Goal: Task Accomplishment & Management: Manage account settings

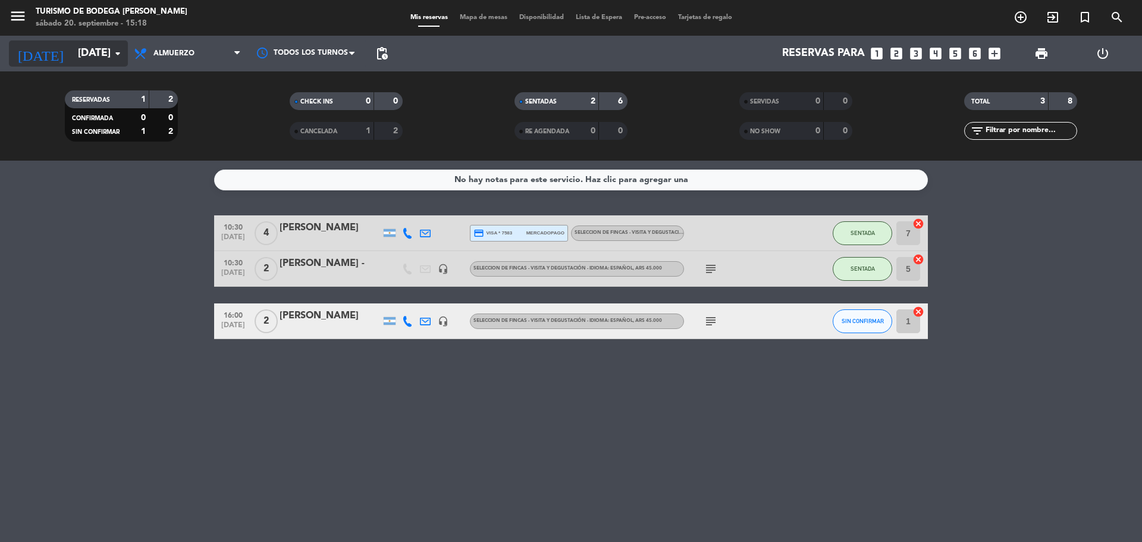
click at [81, 58] on input "[DATE]" at bounding box center [141, 54] width 138 height 24
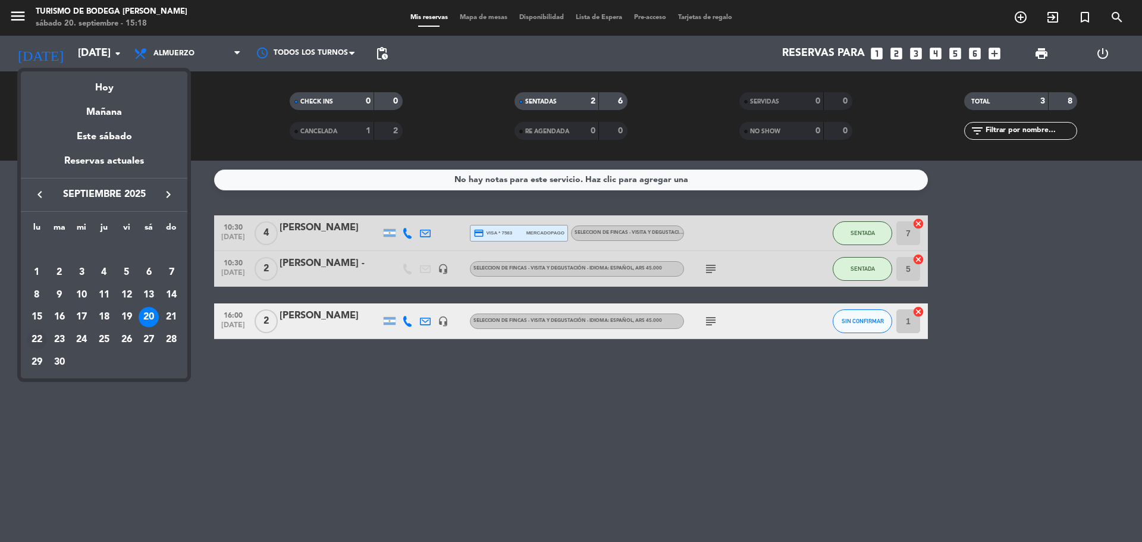
click at [31, 335] on div "22" at bounding box center [37, 339] width 20 height 20
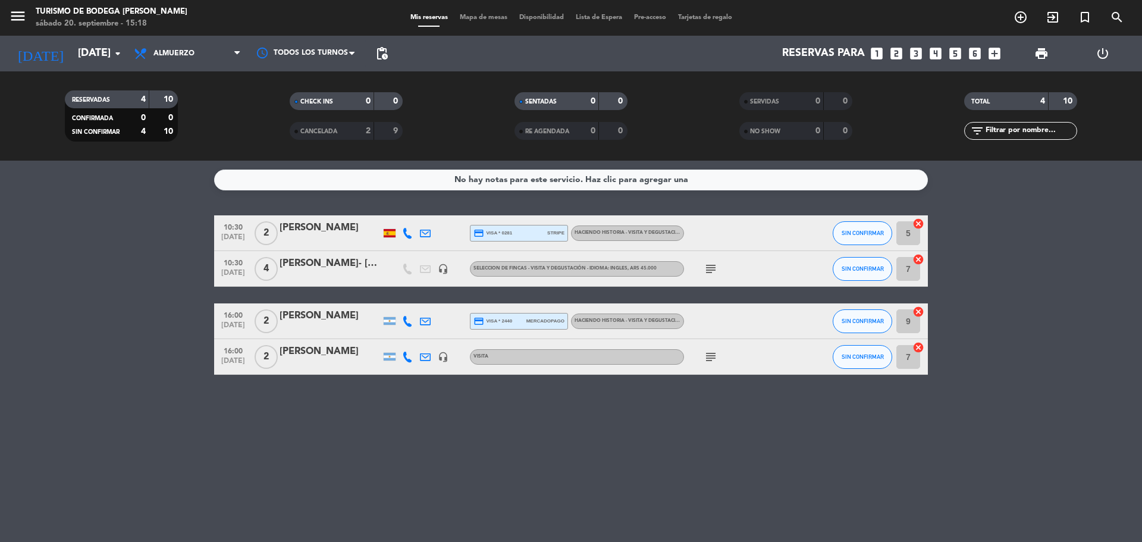
click at [329, 322] on div "[PERSON_NAME]" at bounding box center [330, 315] width 101 height 15
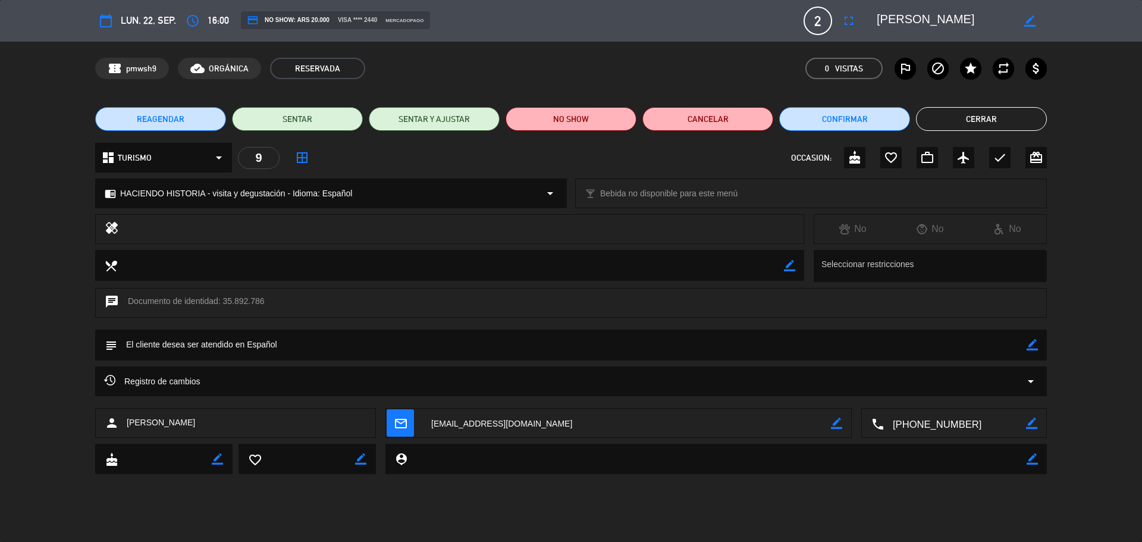
click at [994, 118] on button "Cerrar" at bounding box center [981, 119] width 131 height 24
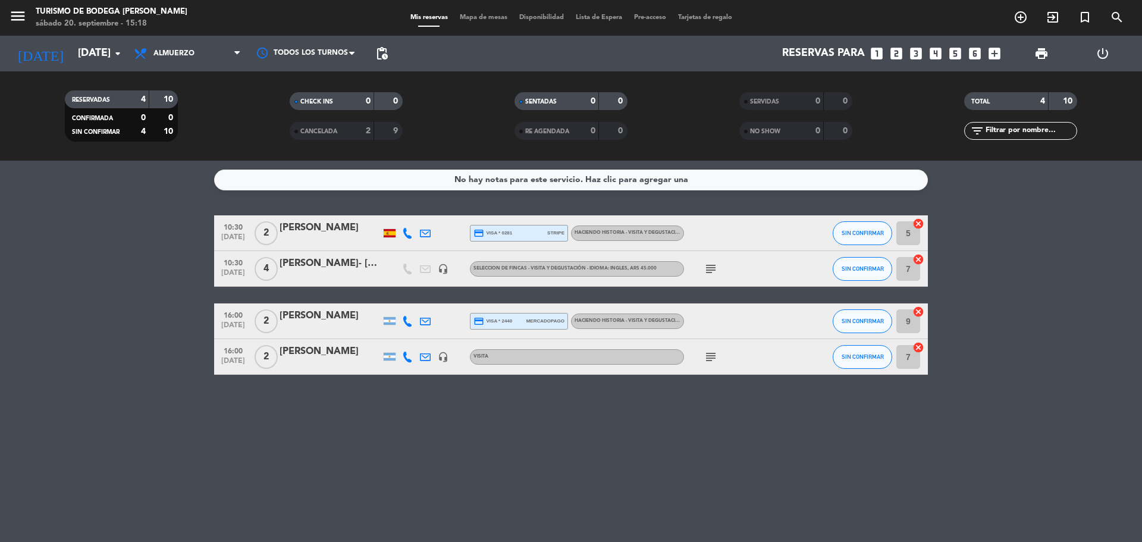
click at [337, 128] on span "CANCELADA" at bounding box center [318, 131] width 37 height 6
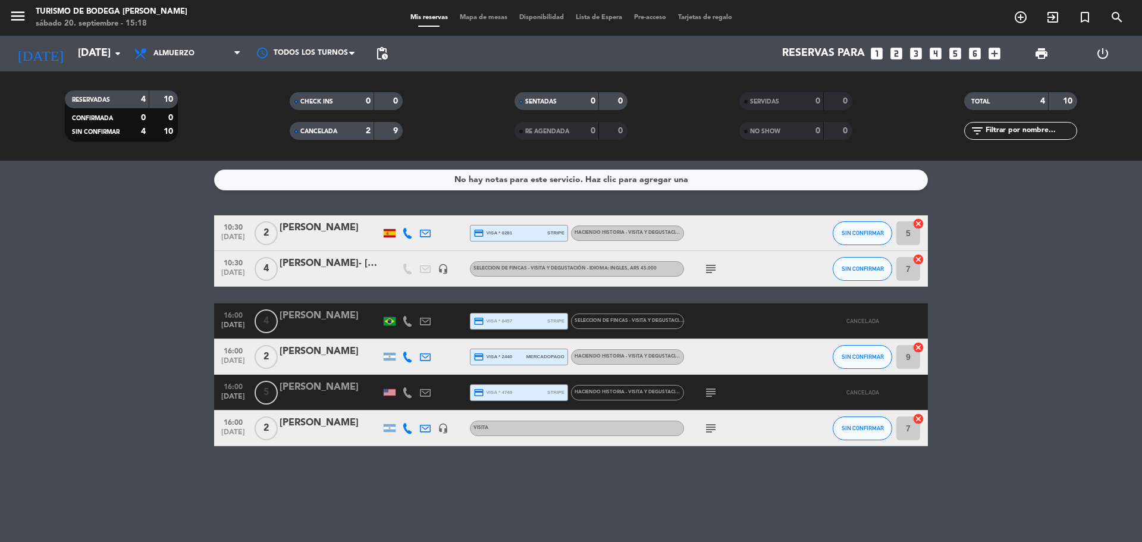
click at [337, 128] on span "CANCELADA" at bounding box center [318, 131] width 37 height 6
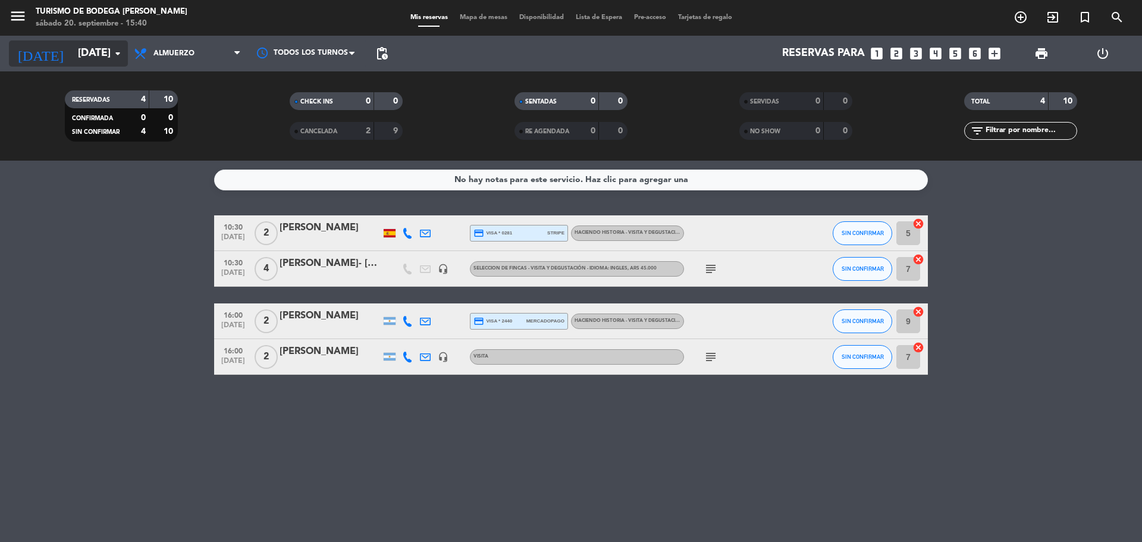
click at [86, 55] on input "[DATE]" at bounding box center [141, 54] width 138 height 24
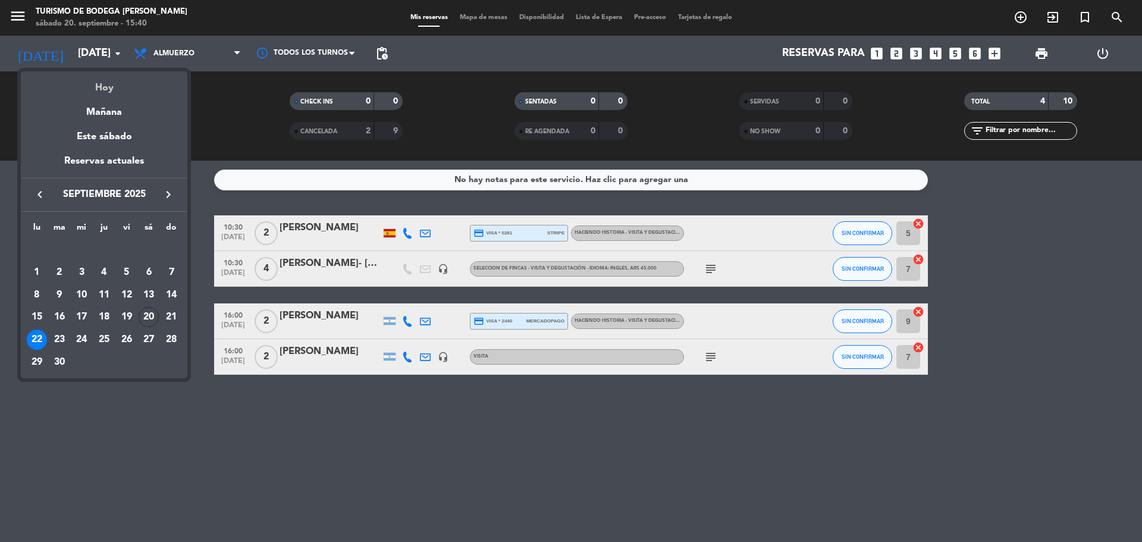
click at [113, 89] on div "Hoy" at bounding box center [104, 83] width 167 height 24
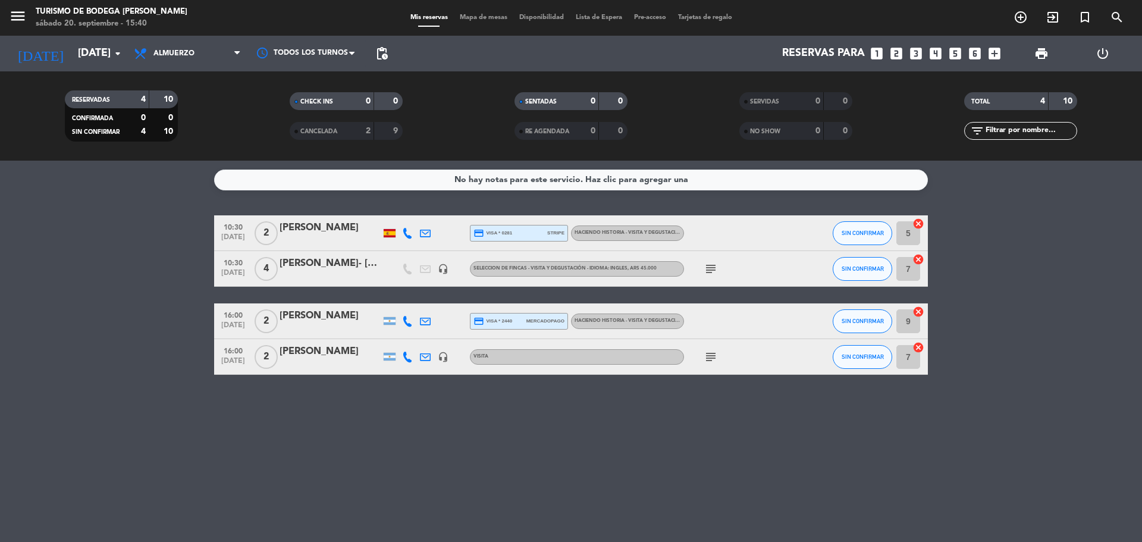
type input "[DATE]"
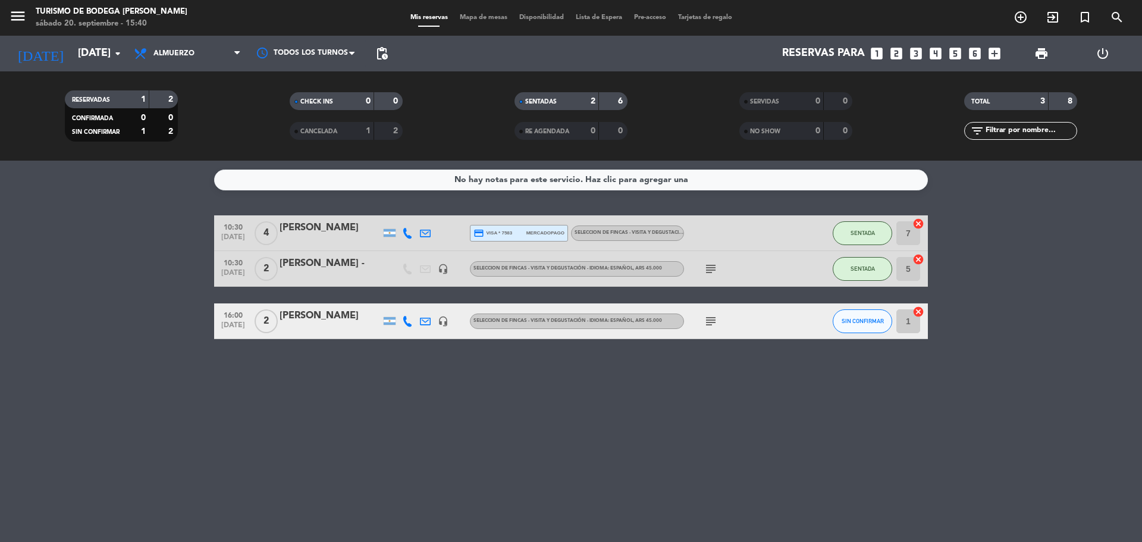
click at [319, 233] on div "[PERSON_NAME]" at bounding box center [330, 227] width 101 height 15
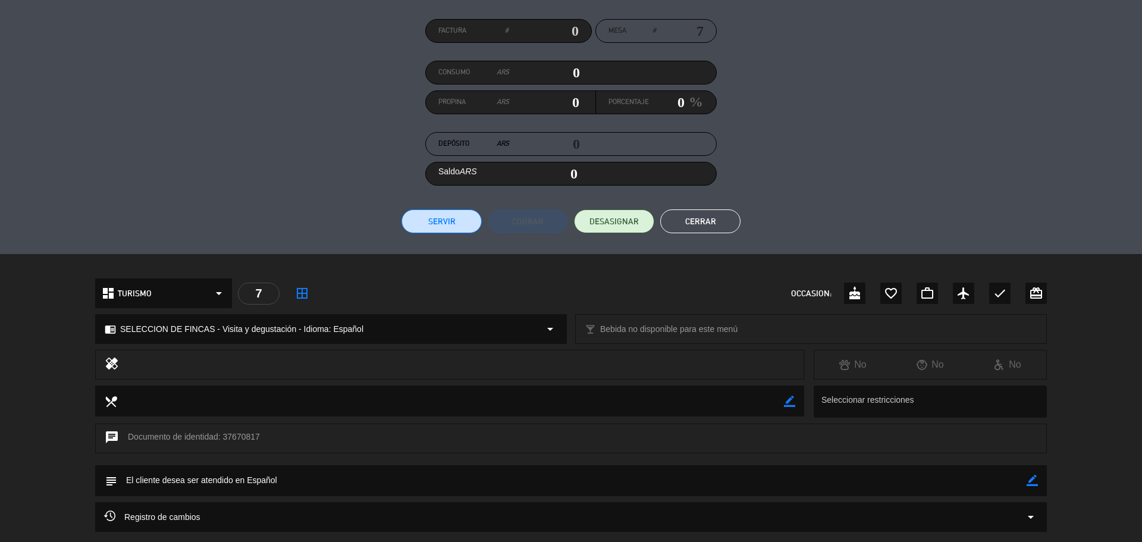
scroll to position [200, 0]
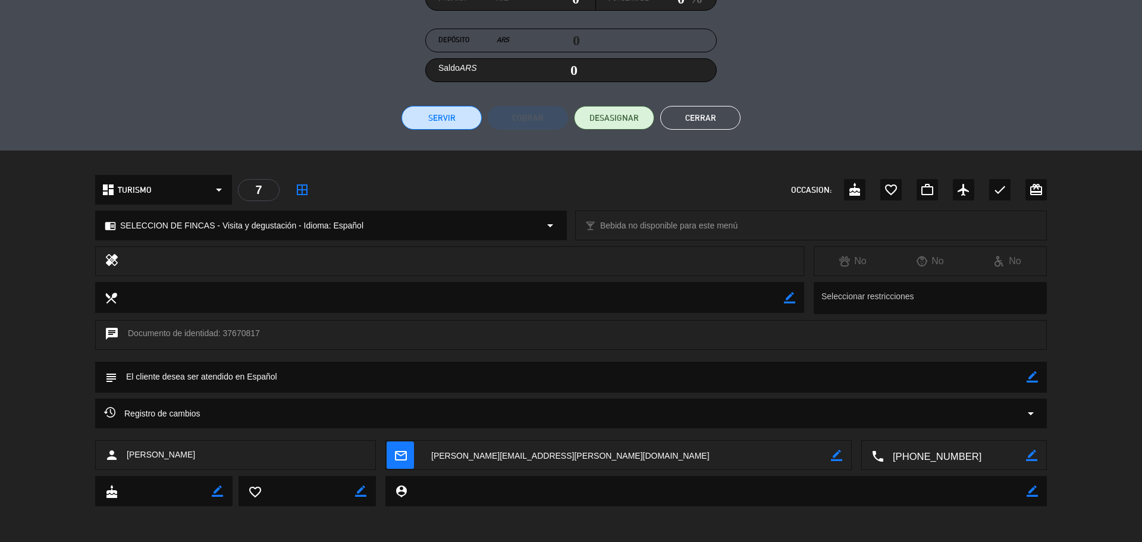
click at [1028, 374] on icon "border_color" at bounding box center [1032, 376] width 11 height 11
click at [1021, 377] on textarea at bounding box center [571, 377] width 909 height 30
type textarea "[PERSON_NAME] todas"
click at [1032, 378] on icon at bounding box center [1032, 376] width 11 height 11
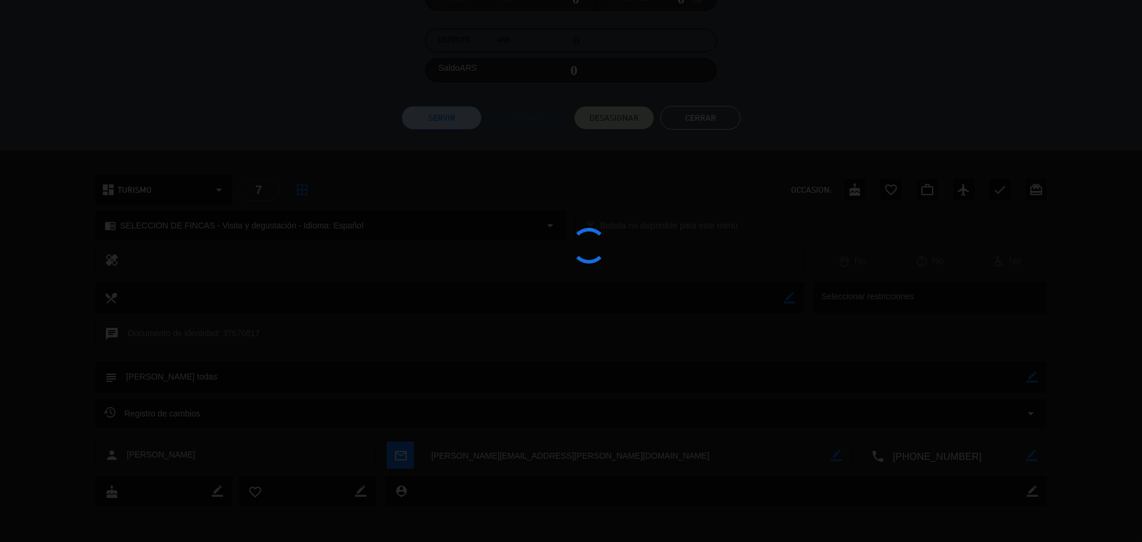
click at [682, 118] on div at bounding box center [571, 271] width 1142 height 542
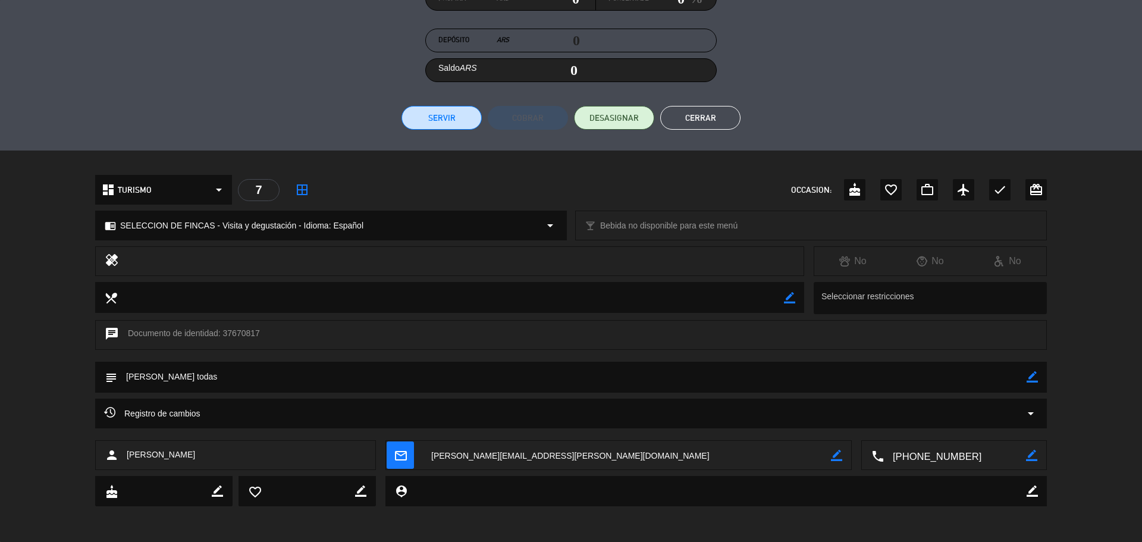
drag, startPoint x: 683, startPoint y: 118, endPoint x: 692, endPoint y: 109, distance: 13.0
click at [692, 109] on button "Cerrar" at bounding box center [700, 118] width 80 height 24
